Goal: Find specific page/section: Find specific page/section

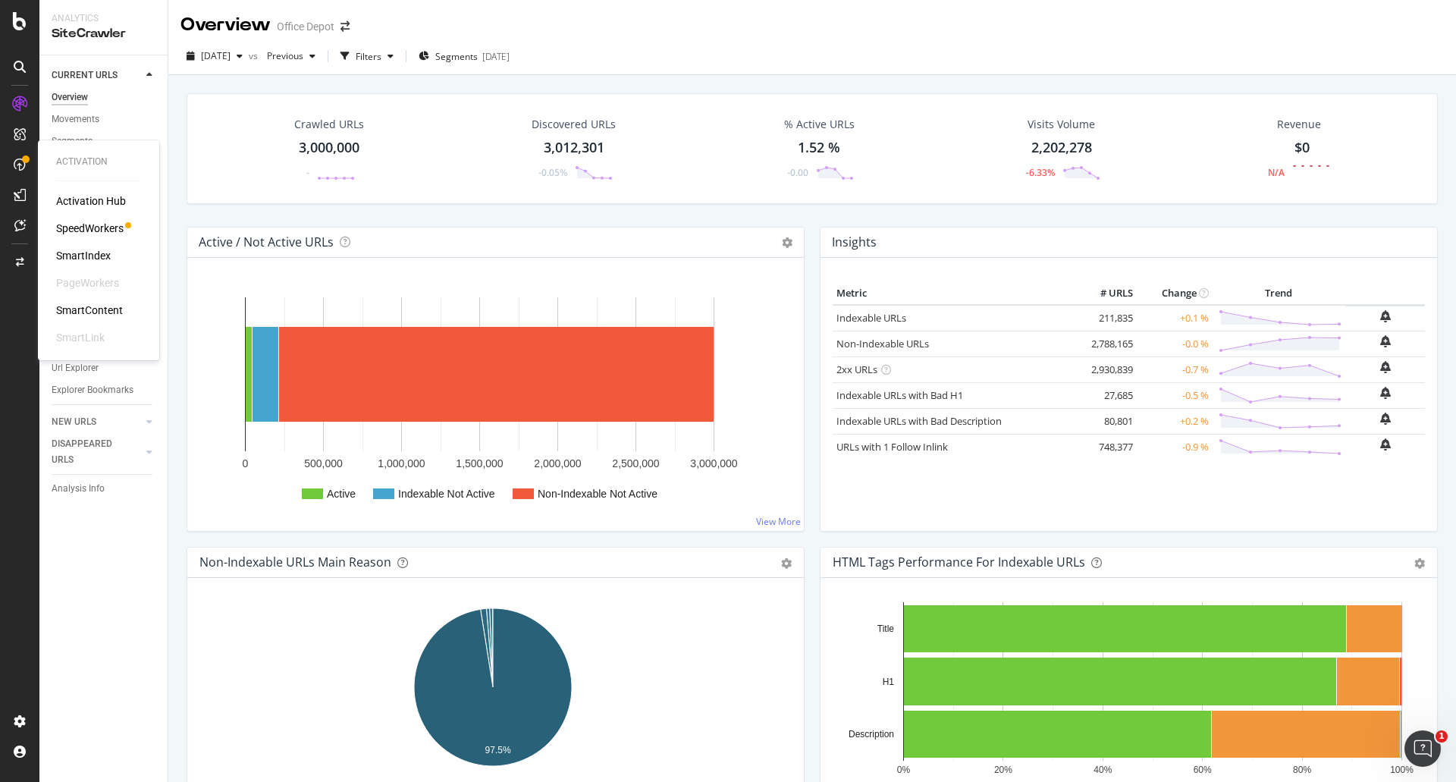
click at [75, 249] on div "SmartIndex" at bounding box center [83, 255] width 55 height 15
